Goal: Register for event/course

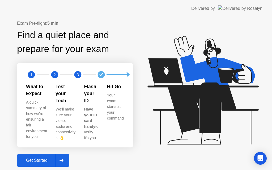
click at [41, 159] on div "Get Started" at bounding box center [37, 160] width 36 height 5
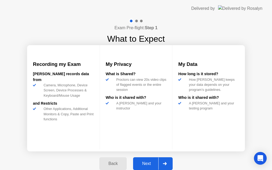
click at [150, 163] on div "Next" at bounding box center [147, 163] width 24 height 5
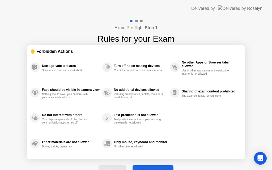
click at [150, 168] on button "Got it" at bounding box center [153, 171] width 41 height 13
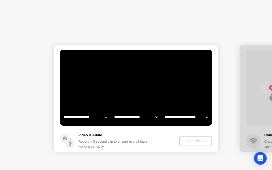
select select "**********"
select select "*******"
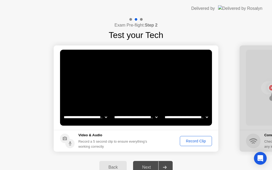
click at [198, 139] on div "Record Clip" at bounding box center [196, 141] width 28 height 4
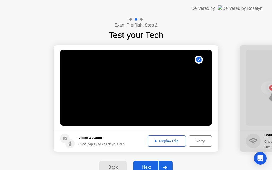
click at [147, 169] on div "Next" at bounding box center [147, 167] width 24 height 5
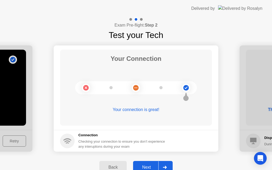
click at [147, 168] on div "Next" at bounding box center [147, 167] width 24 height 5
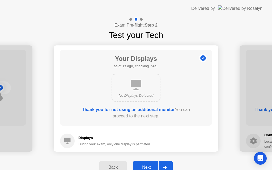
click at [147, 168] on div "Next" at bounding box center [147, 167] width 24 height 5
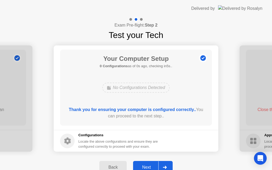
click at [147, 168] on div "Next" at bounding box center [147, 167] width 24 height 5
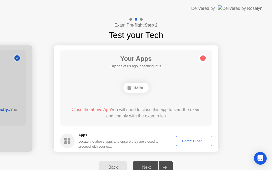
click at [189, 137] on button "Force Close..." at bounding box center [194, 141] width 36 height 10
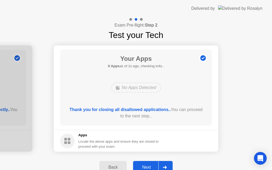
click at [147, 166] on div "Next" at bounding box center [147, 167] width 24 height 5
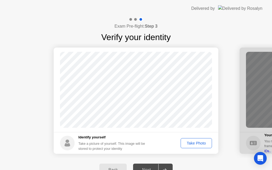
click at [195, 142] on div "Take Photo" at bounding box center [196, 143] width 28 height 4
click at [147, 167] on button "Next" at bounding box center [153, 170] width 40 height 13
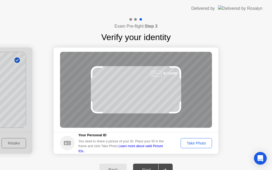
click at [201, 142] on div "Take Photo" at bounding box center [196, 143] width 28 height 4
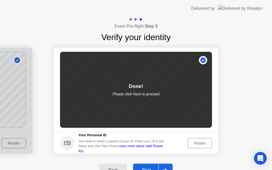
click at [147, 168] on div "Next" at bounding box center [147, 170] width 24 height 5
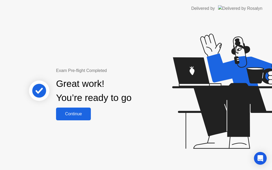
click at [69, 114] on div "Continue" at bounding box center [74, 114] width 32 height 5
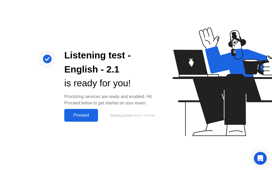
click at [82, 114] on div "Proceed" at bounding box center [81, 115] width 31 height 5
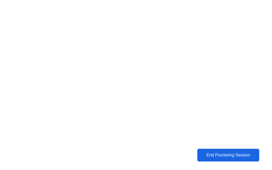
click at [227, 155] on div "End Proctoring Session" at bounding box center [228, 155] width 59 height 5
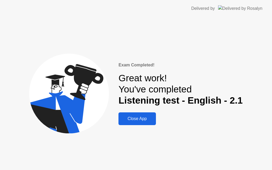
click at [141, 118] on div "Close App" at bounding box center [137, 118] width 34 height 5
